Goal: Task Accomplishment & Management: Manage account settings

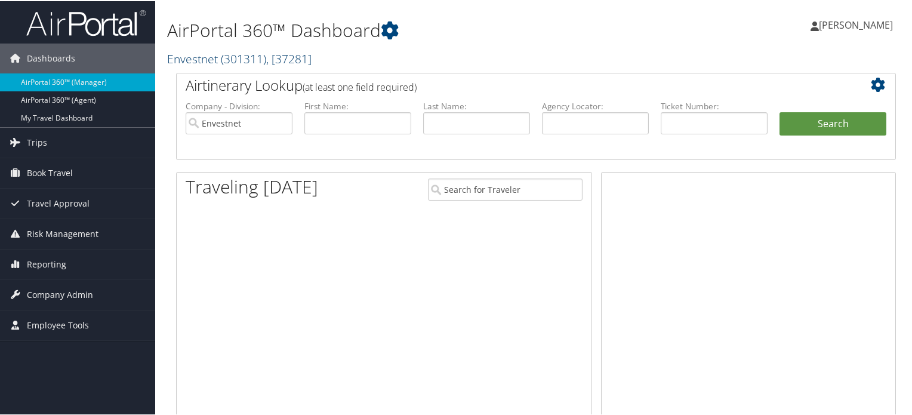
click at [231, 60] on span "( 301311 )" at bounding box center [243, 58] width 45 height 16
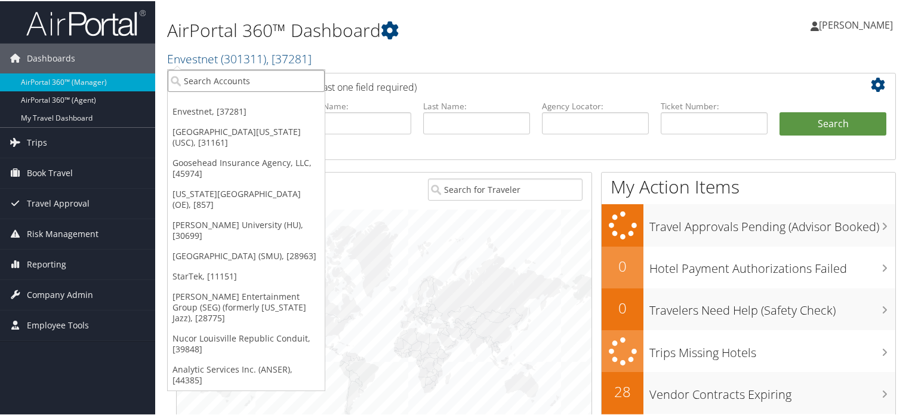
click at [240, 85] on input "search" at bounding box center [246, 80] width 157 height 22
type input "musc"
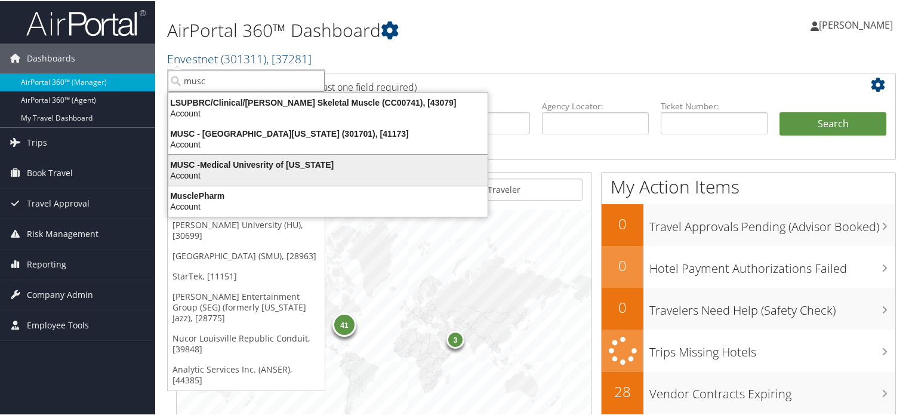
click at [292, 171] on div "Account" at bounding box center [328, 174] width 334 height 11
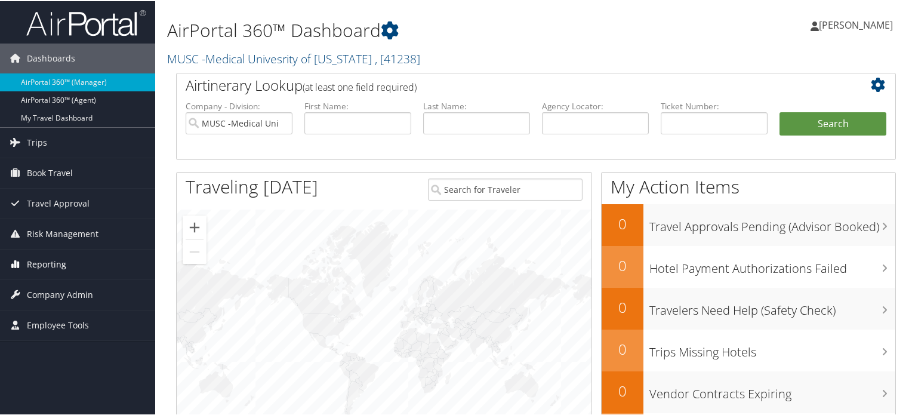
click at [54, 263] on span "Reporting" at bounding box center [46, 263] width 39 height 30
click at [67, 289] on span "Company Admin" at bounding box center [60, 294] width 66 height 30
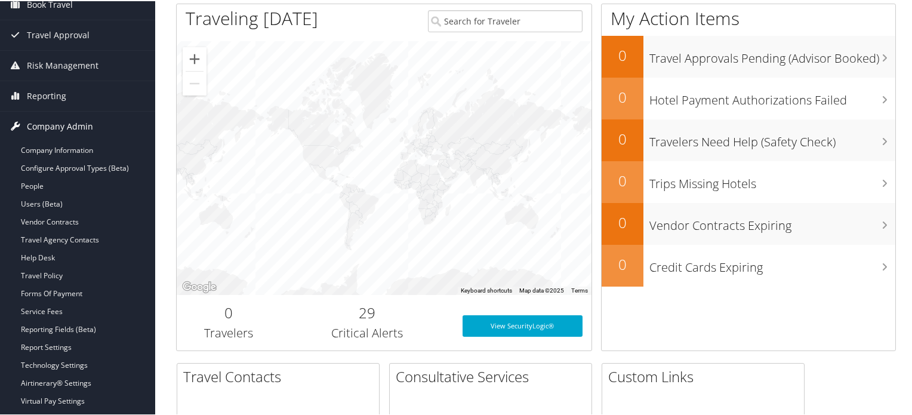
scroll to position [179, 0]
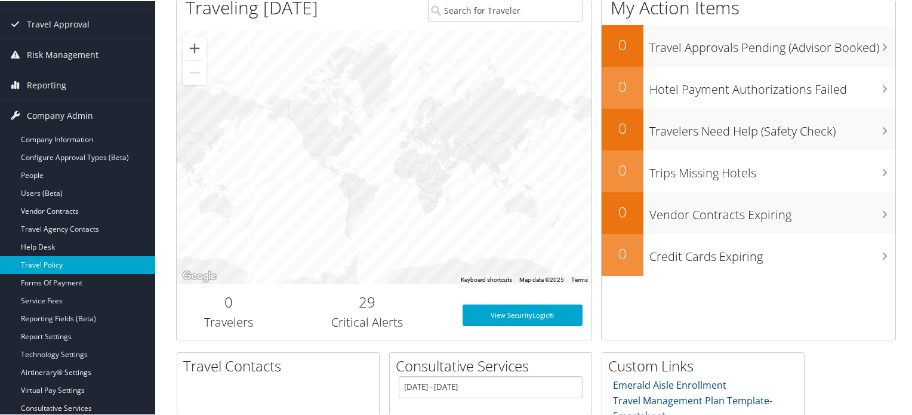
click at [53, 263] on link "Travel Policy" at bounding box center [77, 264] width 155 height 18
